Goal: Task Accomplishment & Management: Complete application form

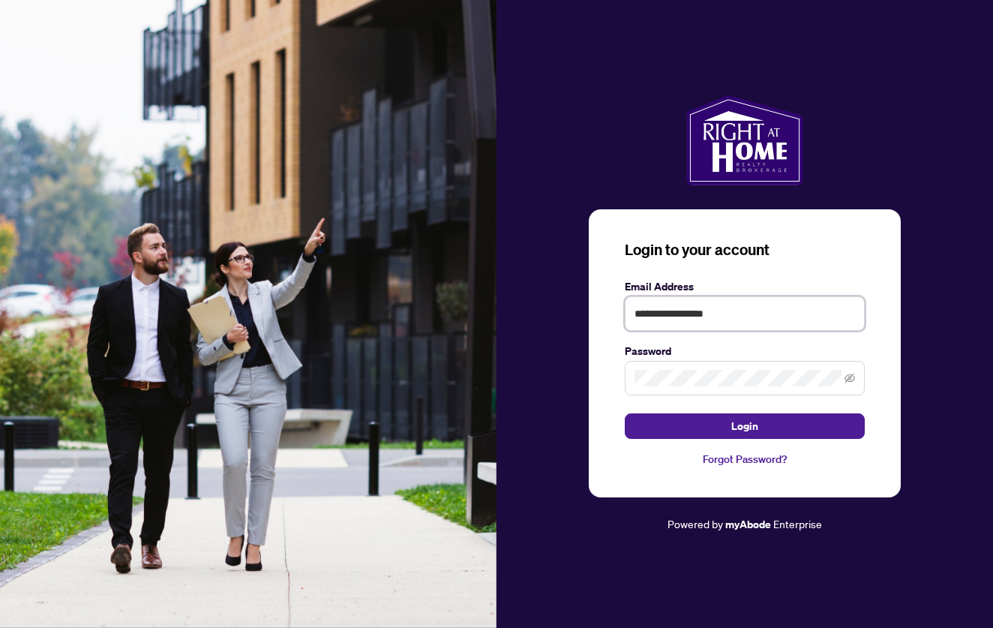
type input "**********"
click at [744, 425] on button "Login" at bounding box center [745, 425] width 240 height 25
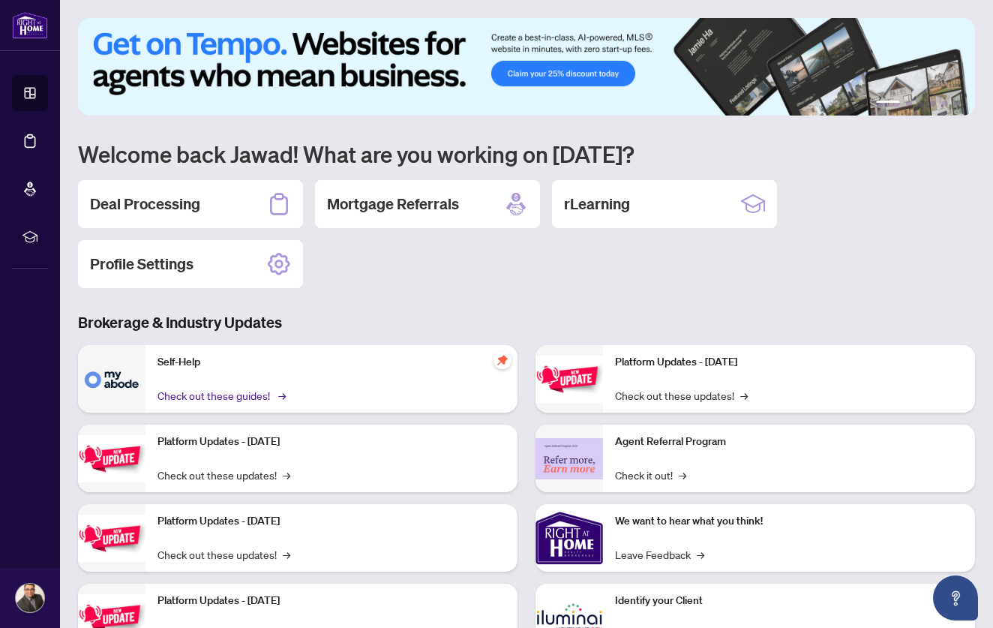
click at [267, 397] on link "Check out these guides! →" at bounding box center [220, 395] width 126 height 16
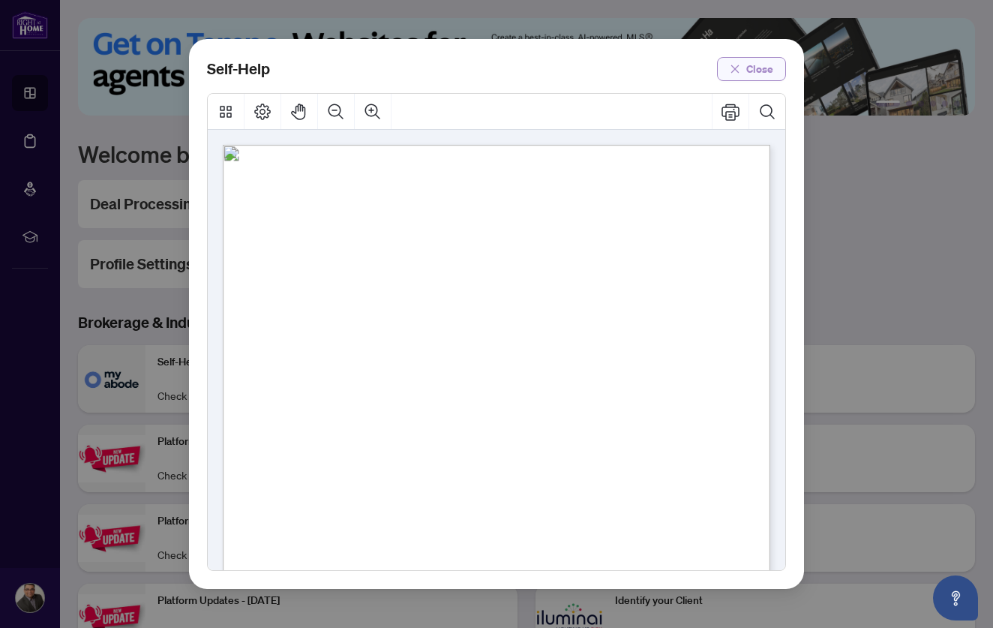
click at [749, 66] on span "Close" at bounding box center [759, 69] width 27 height 24
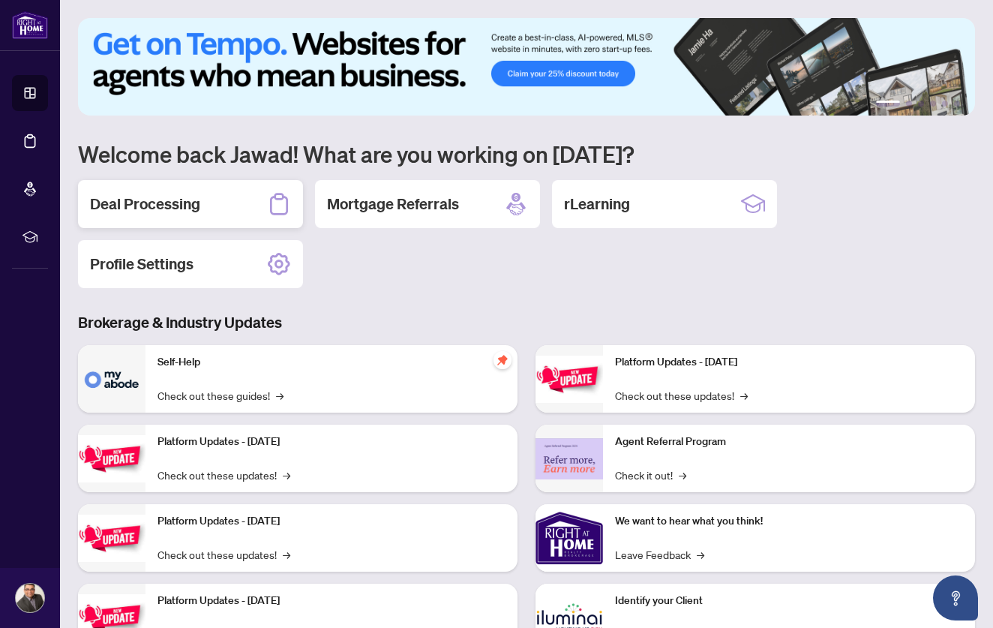
click at [154, 200] on h2 "Deal Processing" at bounding box center [145, 203] width 110 height 21
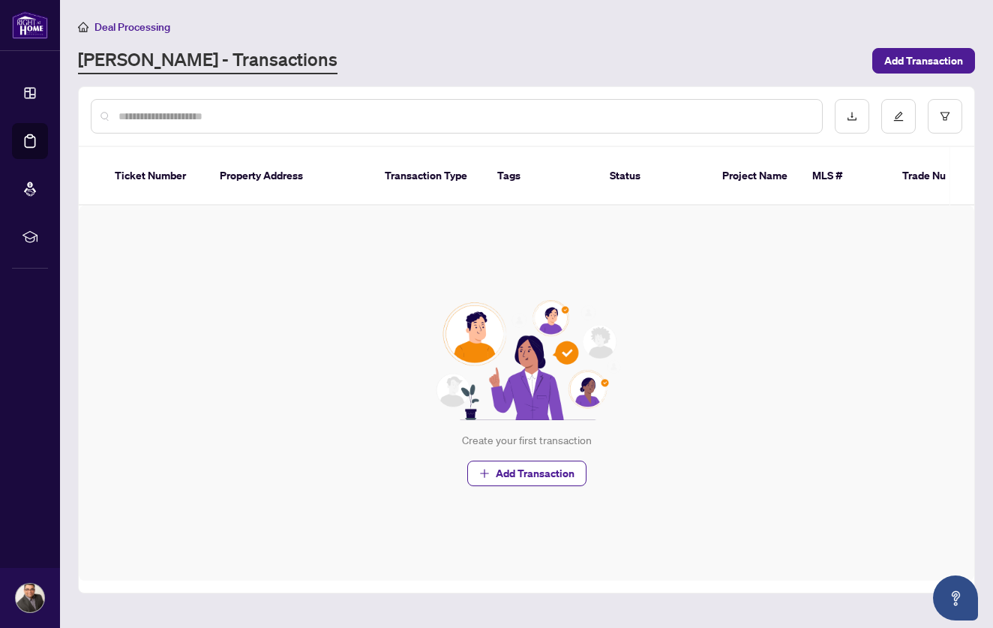
click at [146, 167] on th "Ticket Number" at bounding box center [155, 176] width 105 height 58
click at [265, 174] on th "Property Address" at bounding box center [290, 176] width 165 height 58
click at [958, 600] on icon "Open asap" at bounding box center [955, 598] width 19 height 19
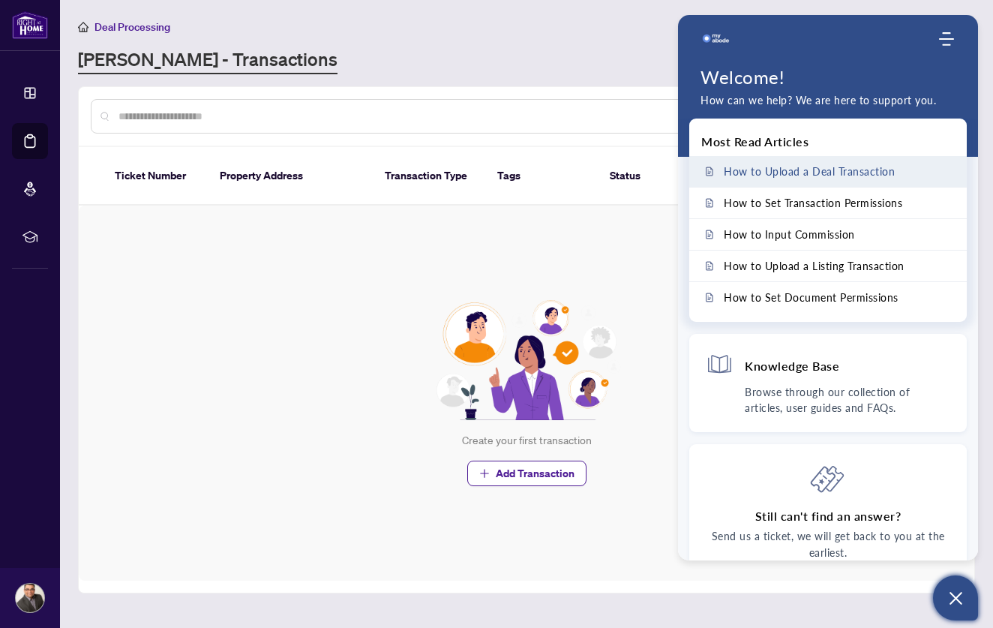
click at [801, 172] on span "How to Upload a Deal Transaction" at bounding box center [808, 171] width 171 height 13
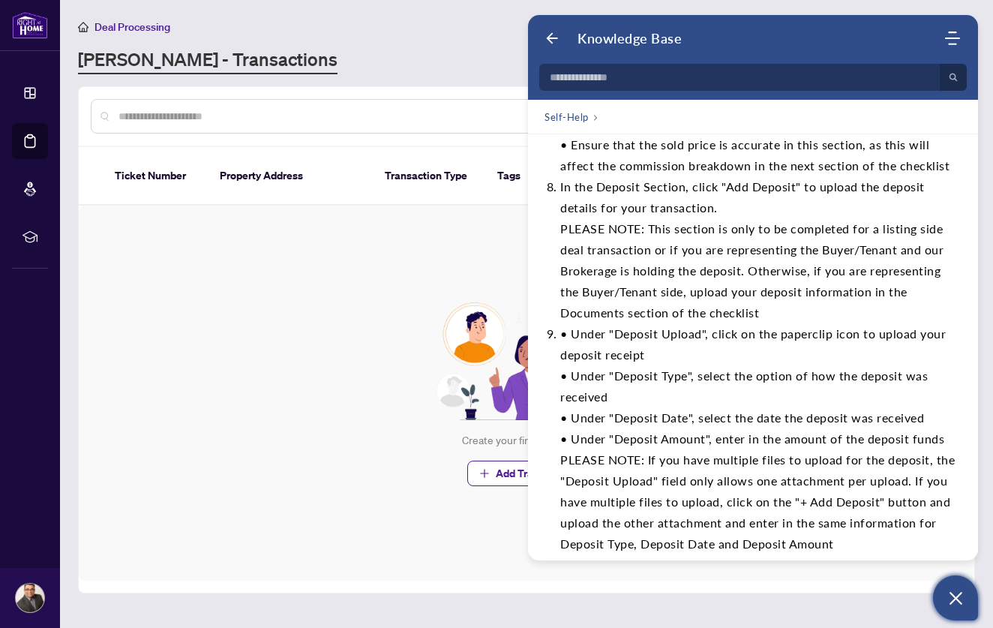
scroll to position [467, 0]
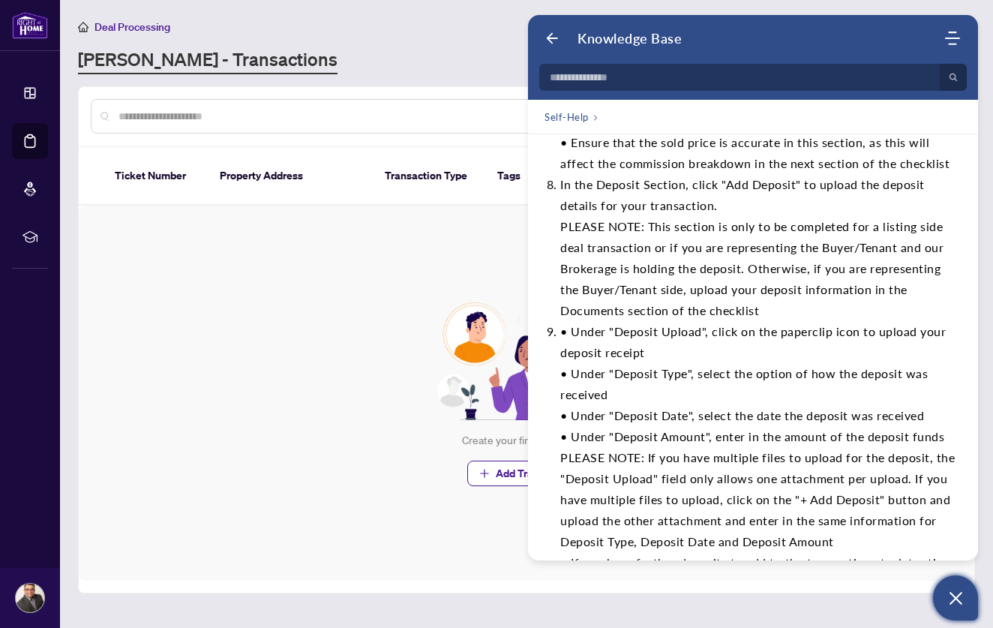
click at [337, 364] on div "Create your first transaction Add Transaction" at bounding box center [526, 392] width 895 height 375
click at [962, 597] on icon "Open asap" at bounding box center [955, 598] width 19 height 19
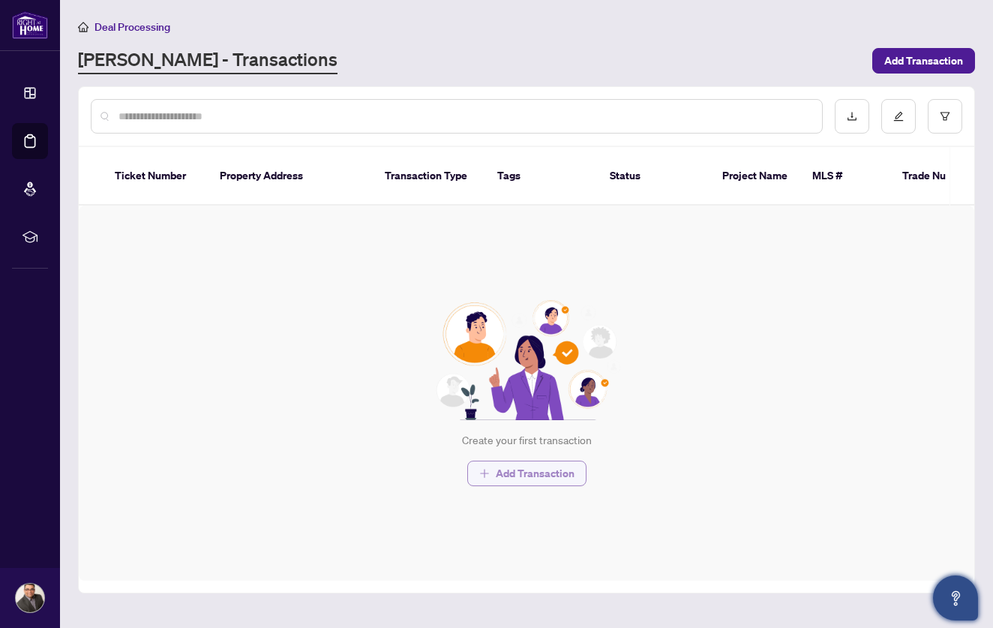
click at [527, 461] on span "Add Transaction" at bounding box center [535, 473] width 79 height 24
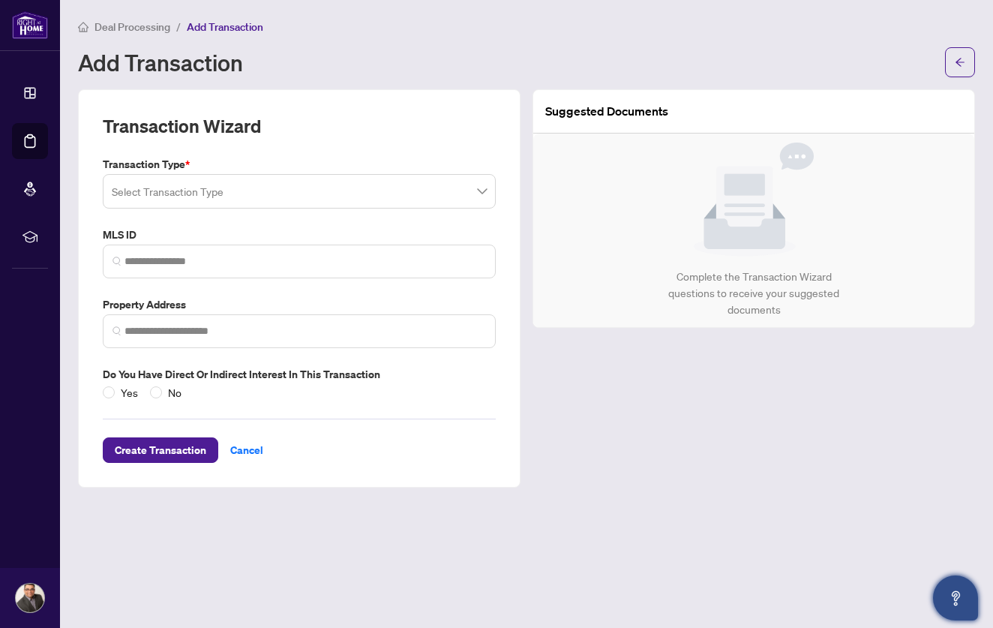
type input "*"
click at [957, 57] on icon "arrow-left" at bounding box center [959, 62] width 10 height 10
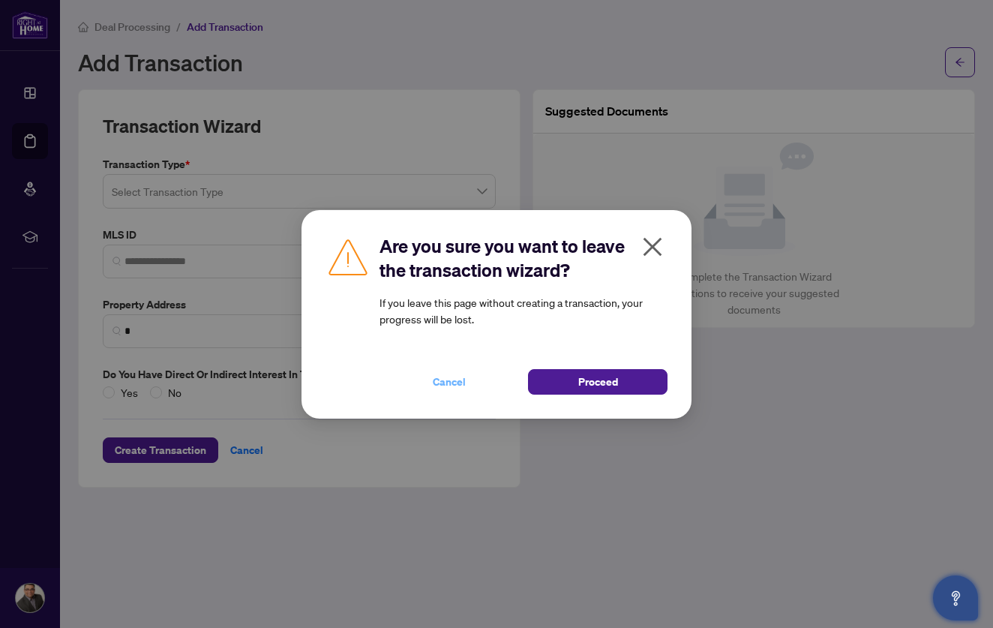
click at [460, 382] on span "Cancel" at bounding box center [449, 382] width 33 height 24
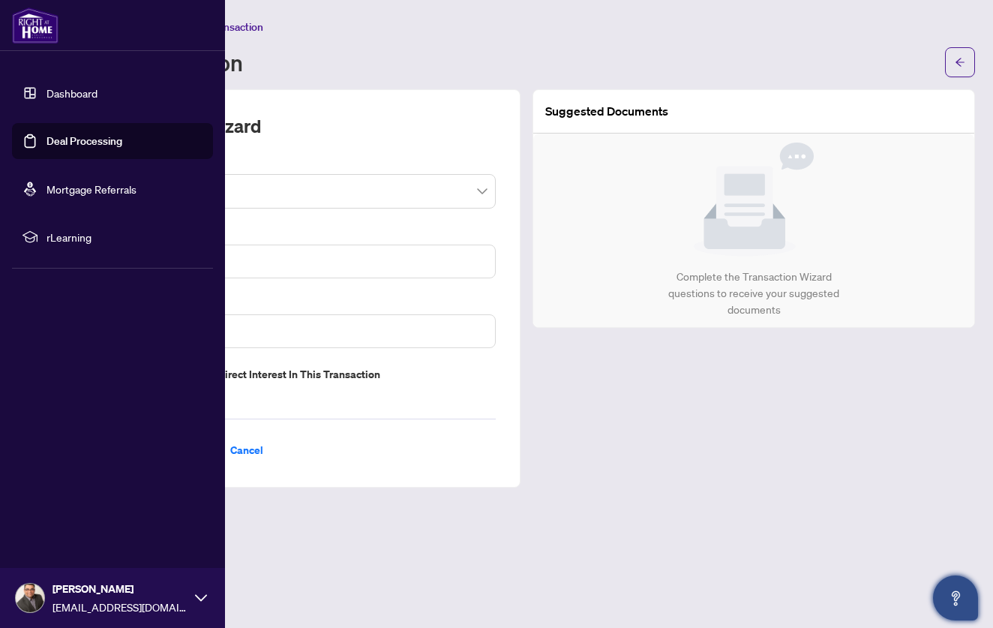
click at [51, 91] on link "Dashboard" at bounding box center [71, 92] width 51 height 13
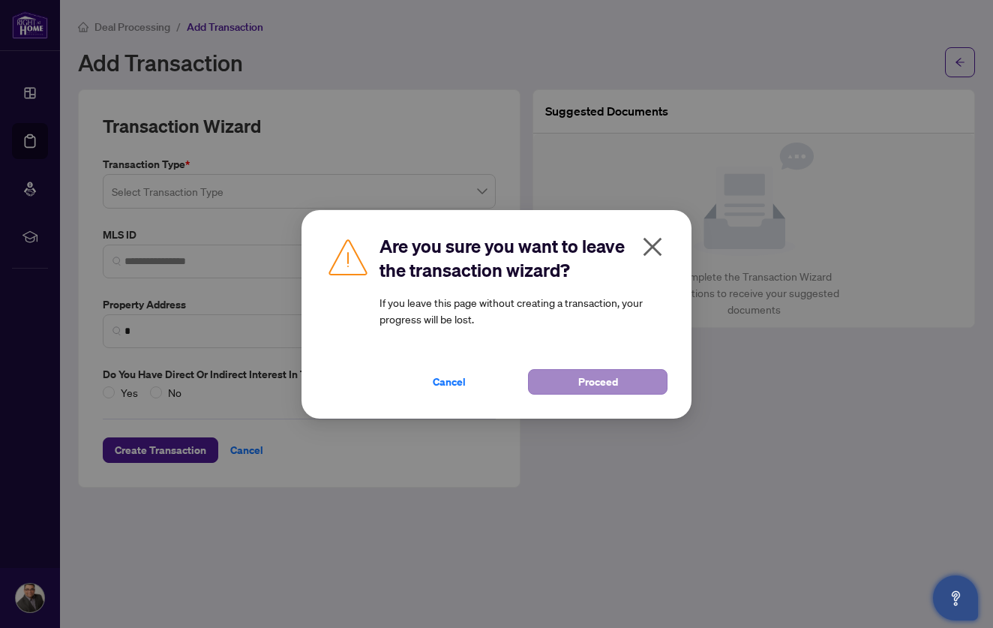
click at [597, 384] on span "Proceed" at bounding box center [598, 382] width 40 height 24
